Goal: Contribute content

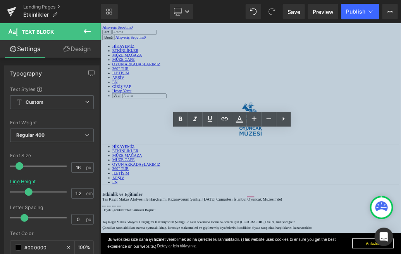
drag, startPoint x: 434, startPoint y: 196, endPoint x: 294, endPoint y: 195, distance: 140.6
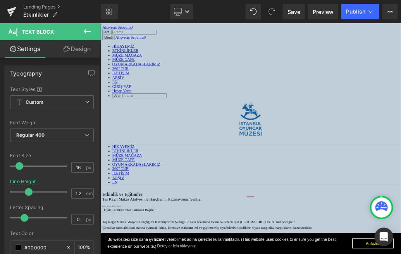
click at [298, 10] on span "Save" at bounding box center [293, 12] width 13 height 8
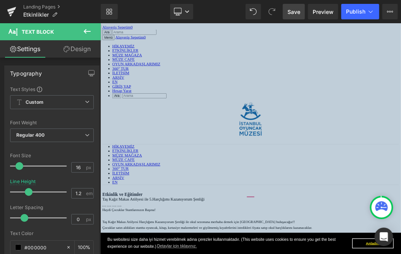
click at [297, 14] on span "Save" at bounding box center [293, 12] width 13 height 8
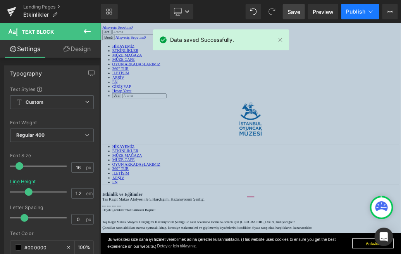
click at [362, 10] on span "Publish" at bounding box center [355, 12] width 19 height 6
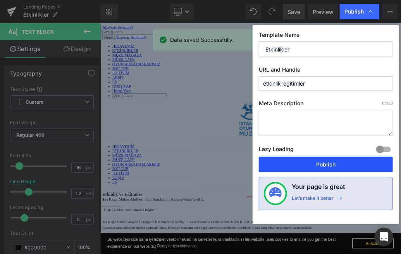
click at [316, 165] on button "Publish" at bounding box center [326, 164] width 134 height 15
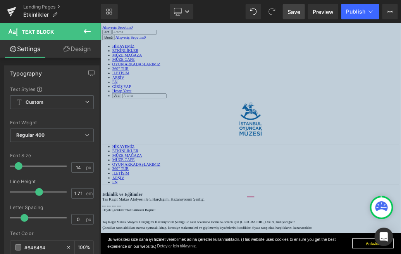
click at [293, 9] on span "Save" at bounding box center [293, 12] width 13 height 8
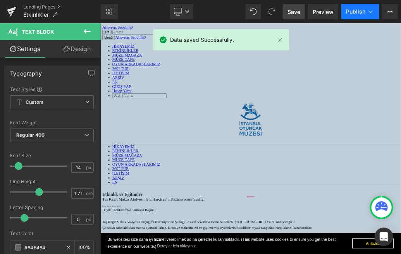
click at [369, 9] on icon at bounding box center [371, 12] width 8 height 8
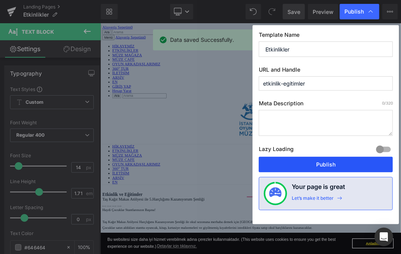
click at [313, 167] on button "Publish" at bounding box center [326, 164] width 134 height 15
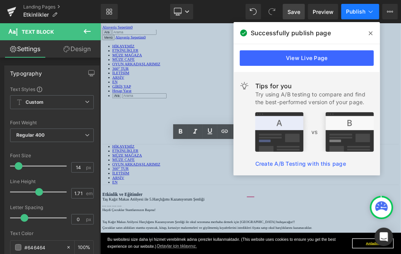
click at [364, 5] on button "Publish" at bounding box center [360, 11] width 38 height 15
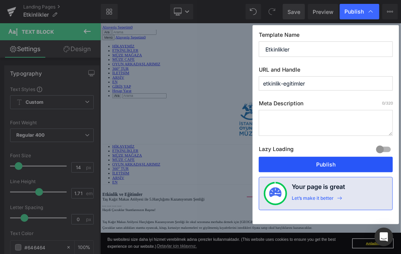
click at [316, 170] on button "Publish" at bounding box center [326, 164] width 134 height 15
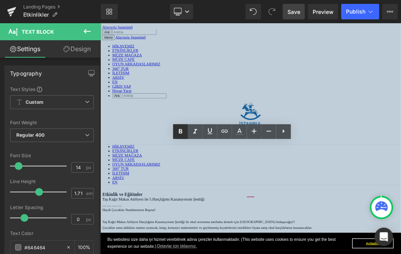
click at [180, 134] on icon at bounding box center [180, 131] width 9 height 9
click at [298, 13] on span "Save" at bounding box center [293, 12] width 13 height 8
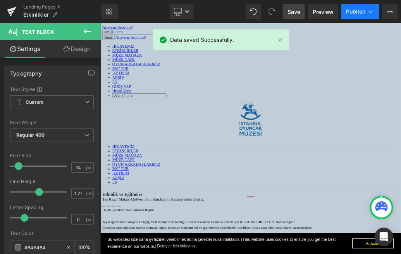
click at [359, 9] on span "Publish" at bounding box center [355, 12] width 19 height 6
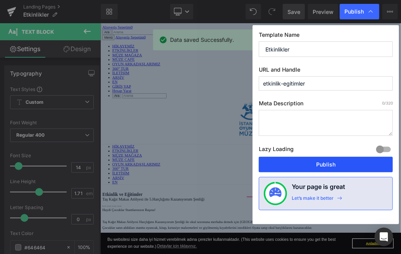
click at [330, 165] on button "Publish" at bounding box center [326, 164] width 134 height 15
